Goal: Information Seeking & Learning: Learn about a topic

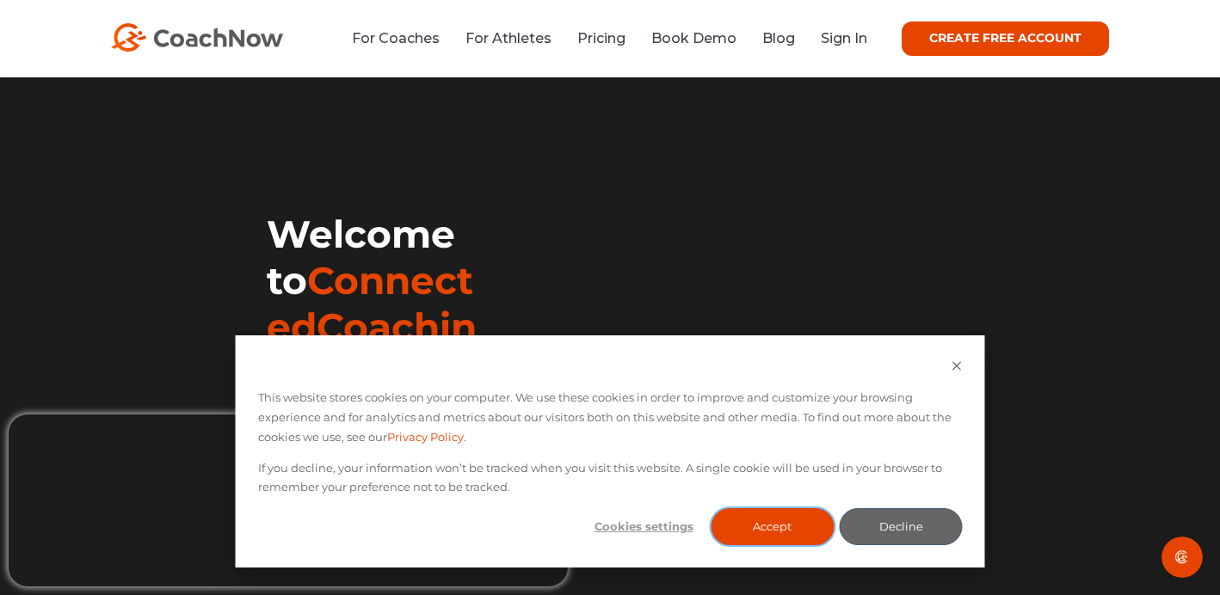
click at [743, 528] on button "Accept" at bounding box center [772, 526] width 123 height 37
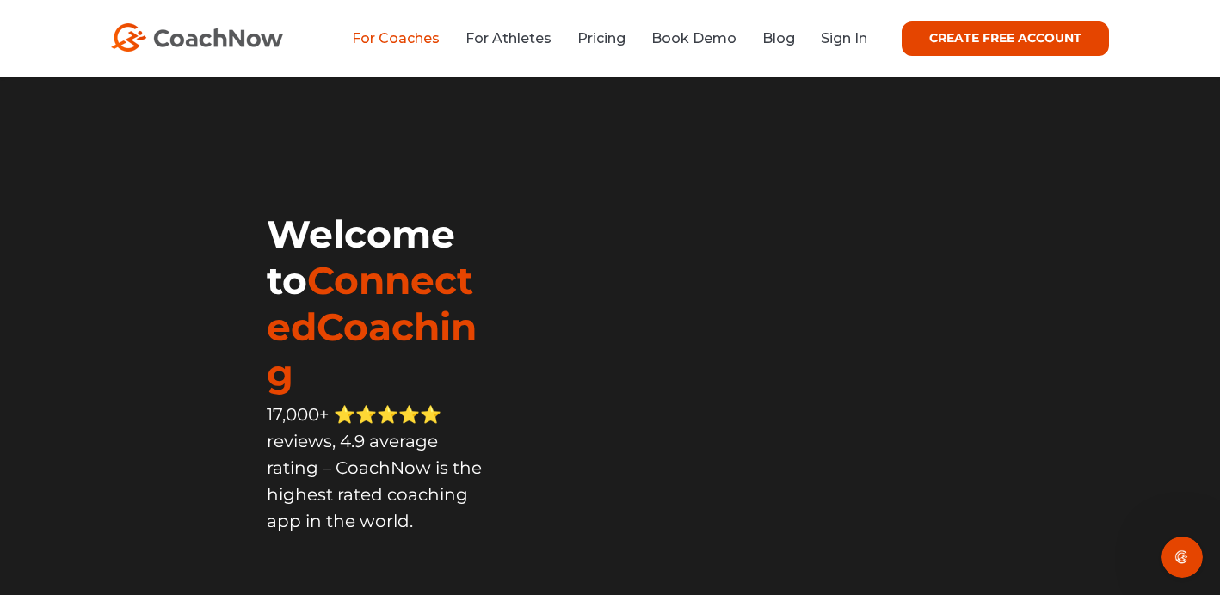
click at [379, 45] on link "For Coaches" at bounding box center [396, 38] width 88 height 16
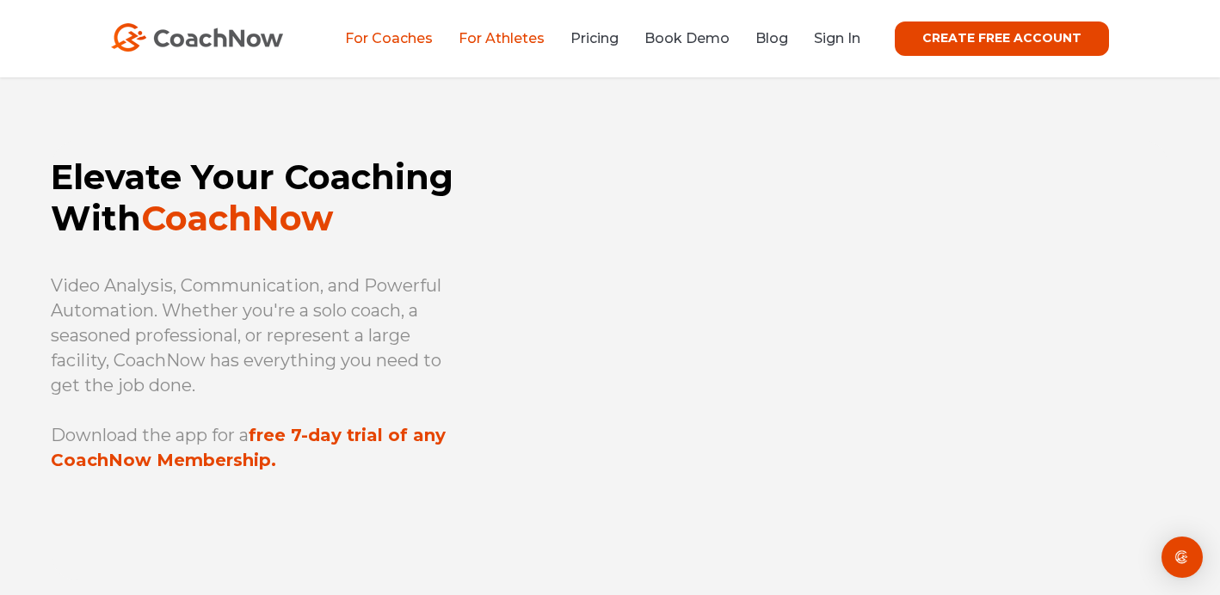
click at [501, 40] on link "For Athletes" at bounding box center [502, 38] width 86 height 16
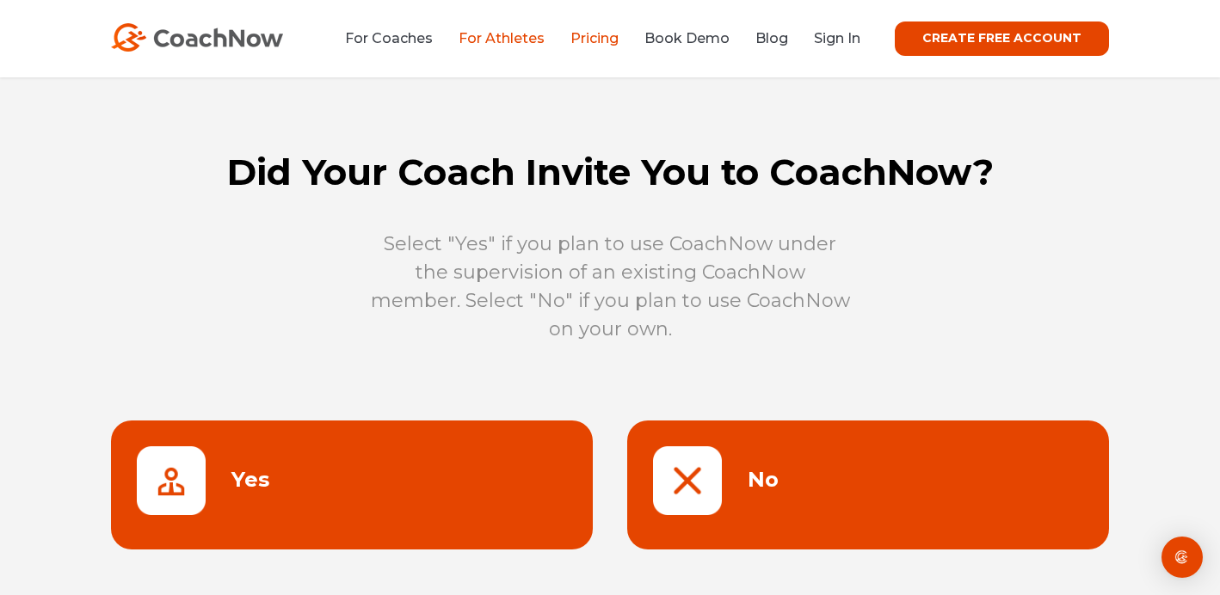
click at [576, 46] on link "Pricing" at bounding box center [594, 38] width 48 height 16
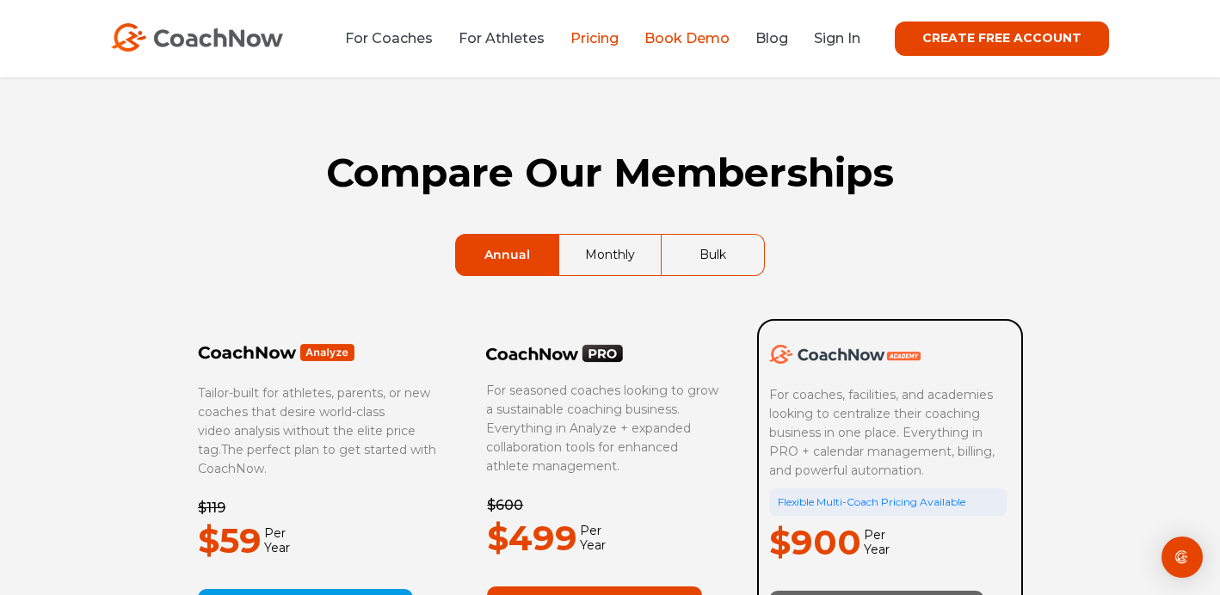
click at [688, 33] on link "Book Demo" at bounding box center [686, 38] width 85 height 16
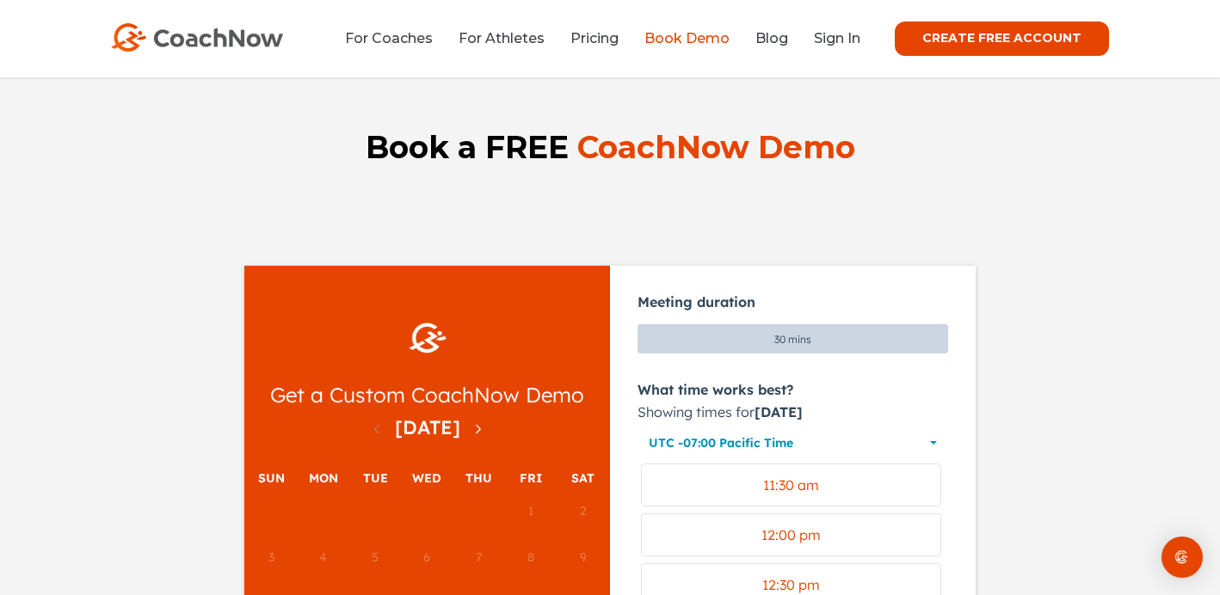
click at [793, 44] on li "Blog" at bounding box center [772, 39] width 59 height 22
click at [772, 46] on link "Blog" at bounding box center [771, 38] width 33 height 16
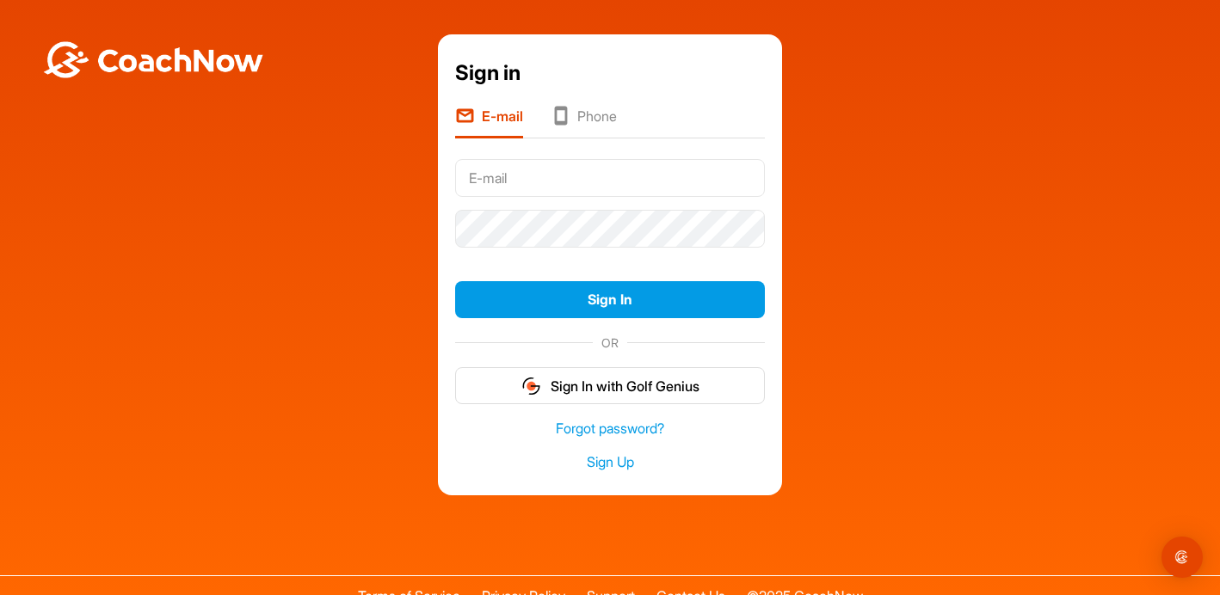
click at [589, 127] on li "Phone" at bounding box center [584, 122] width 66 height 33
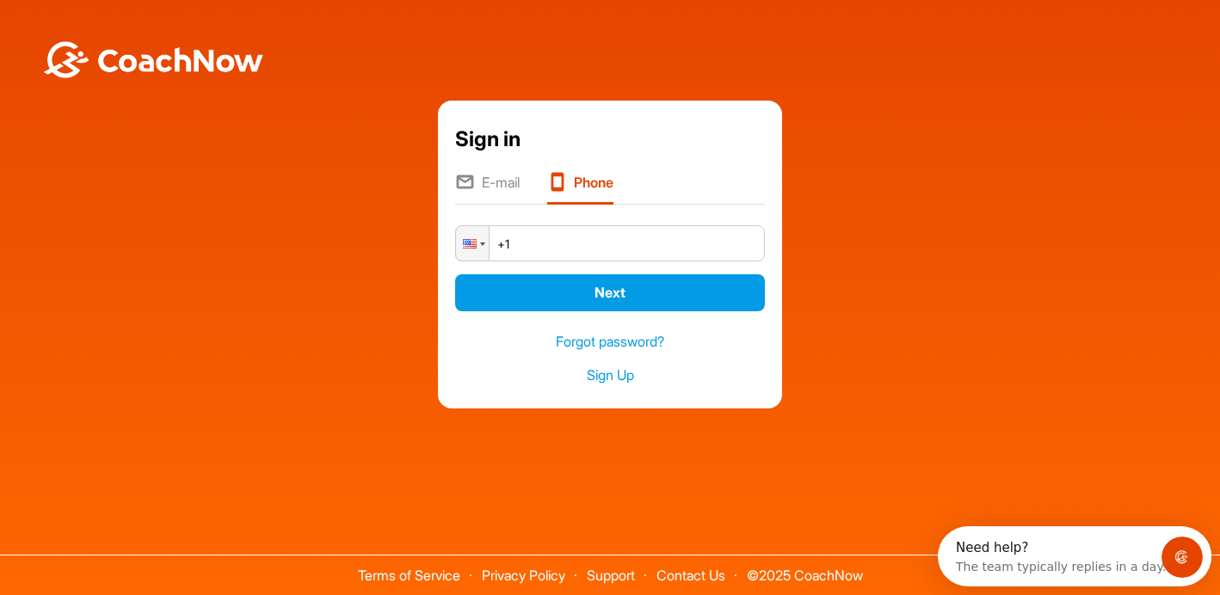
click at [491, 188] on li "E-mail" at bounding box center [487, 188] width 65 height 33
